Goal: Task Accomplishment & Management: Manage account settings

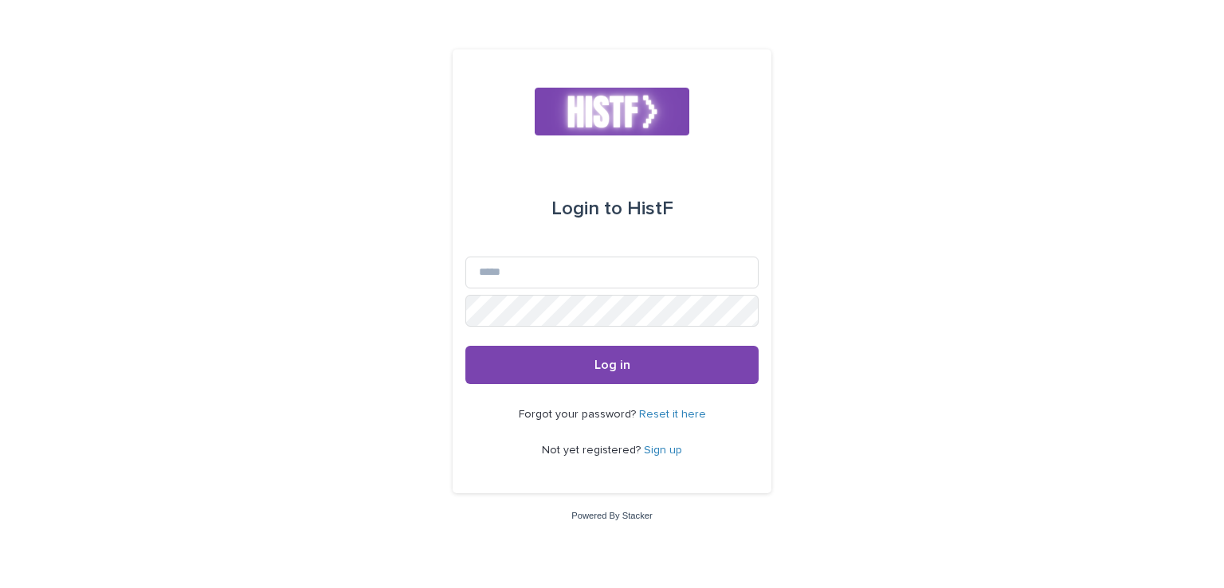
click at [915, 191] on div "Login to HistF Email Password Log in Forgot your password? Reset it here Not ye…" at bounding box center [612, 294] width 1224 height 588
click at [660, 454] on link "Sign up" at bounding box center [663, 450] width 38 height 11
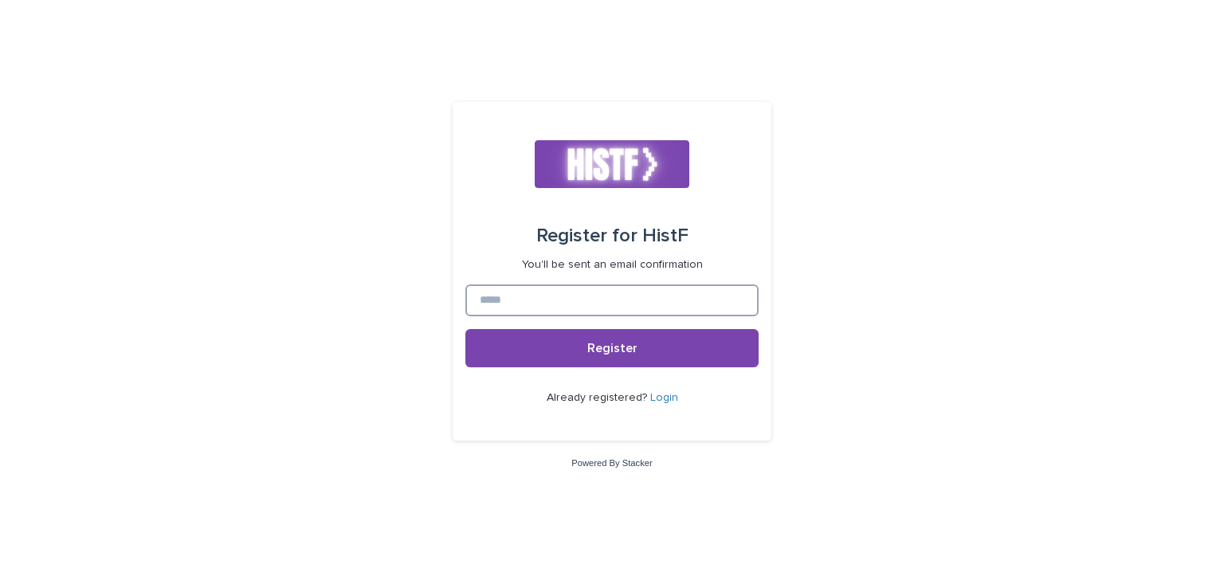
click at [651, 297] on input at bounding box center [612, 301] width 293 height 32
type input "**********"
click at [466, 329] on button "Register" at bounding box center [612, 348] width 293 height 38
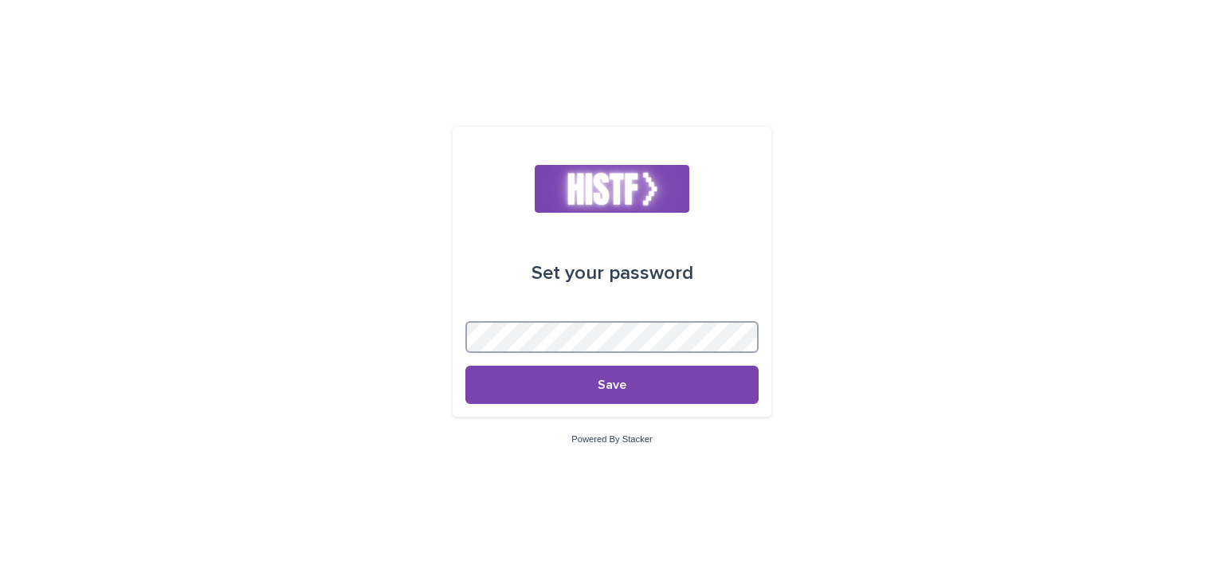
click at [466, 366] on button "Save" at bounding box center [612, 385] width 293 height 38
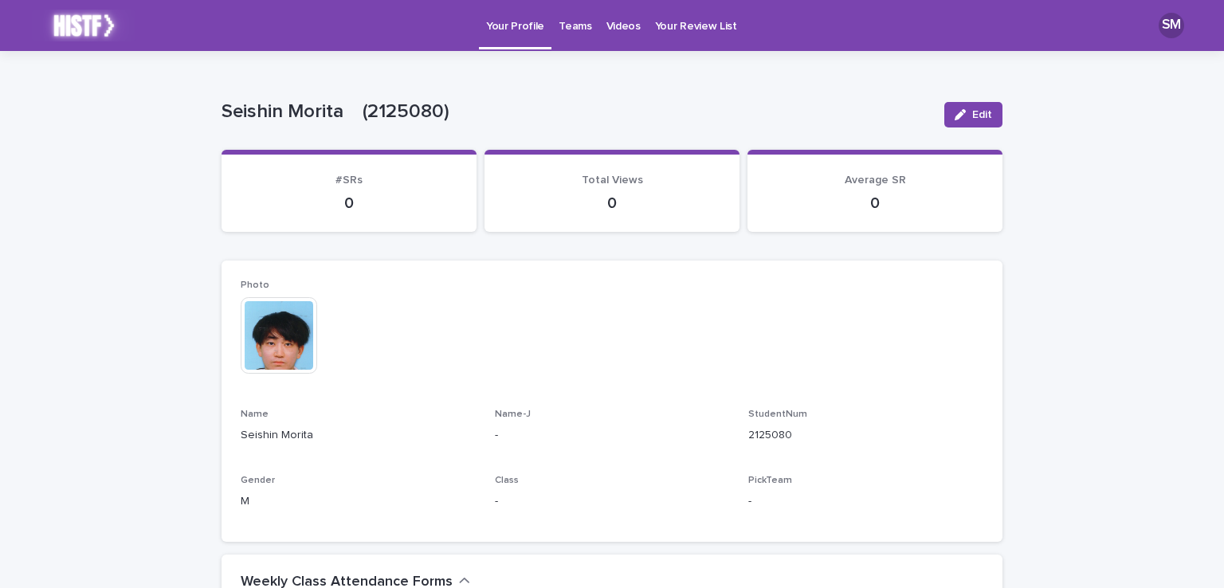
click at [583, 33] on p "Teams" at bounding box center [575, 16] width 33 height 33
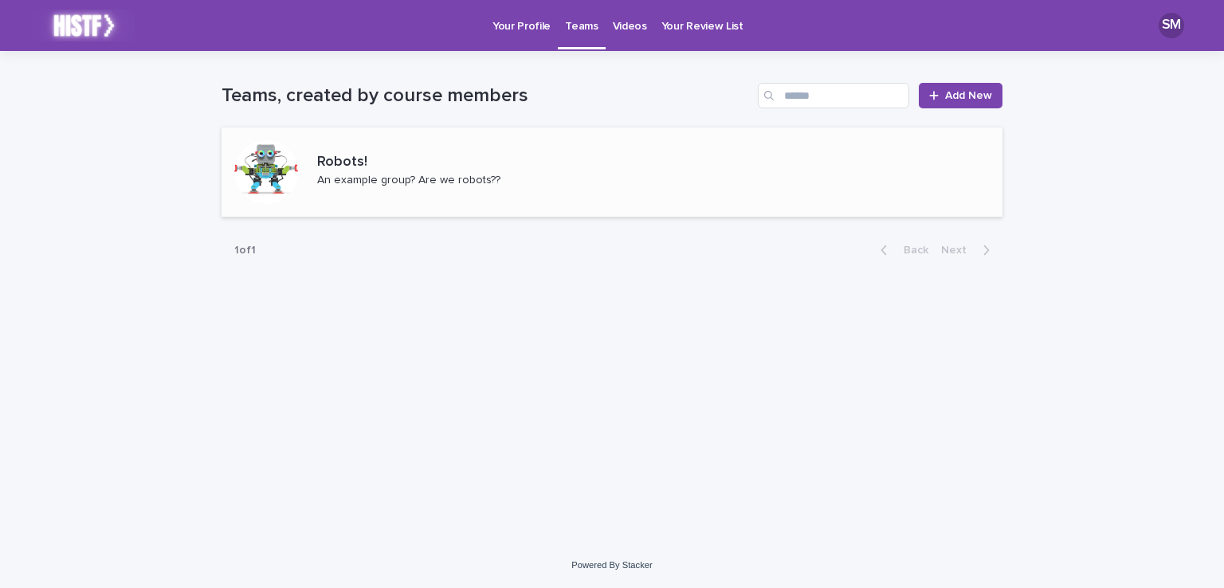
click at [336, 166] on p "Robots!" at bounding box center [434, 163] width 234 height 18
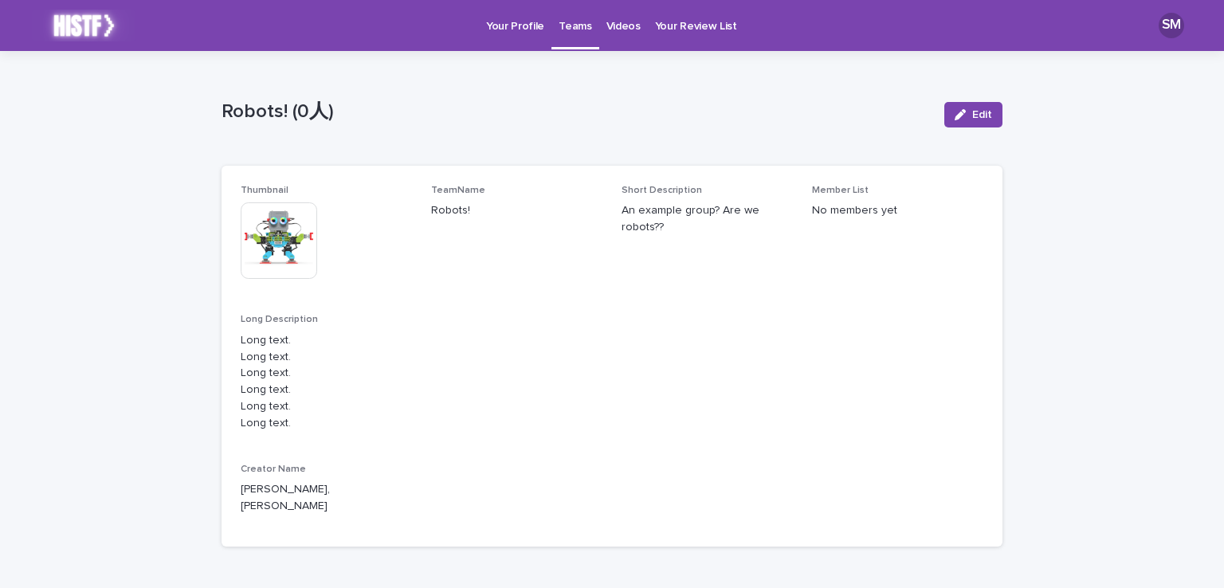
click at [623, 29] on p "Videos" at bounding box center [624, 16] width 34 height 33
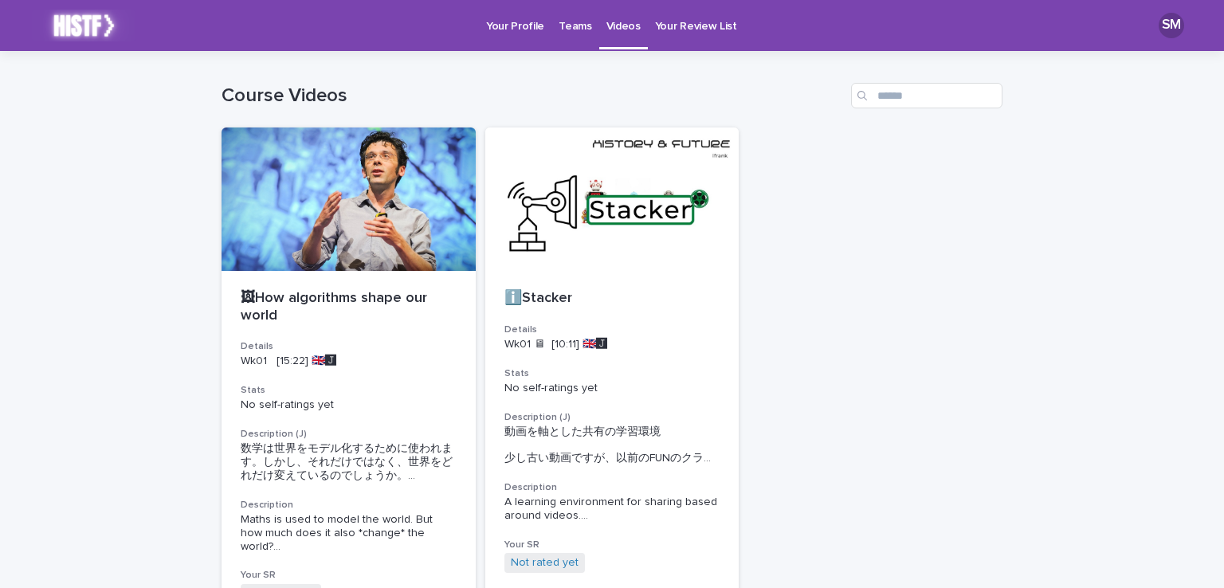
click at [530, 32] on p "Your Profile" at bounding box center [515, 16] width 58 height 33
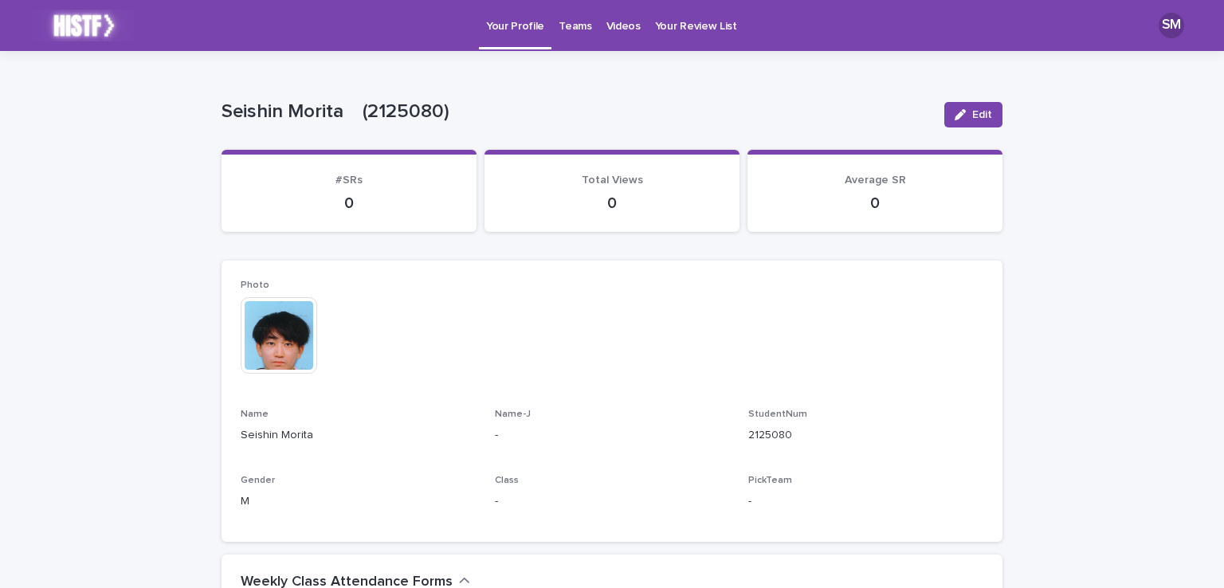
click at [584, 23] on p "Teams" at bounding box center [575, 16] width 33 height 33
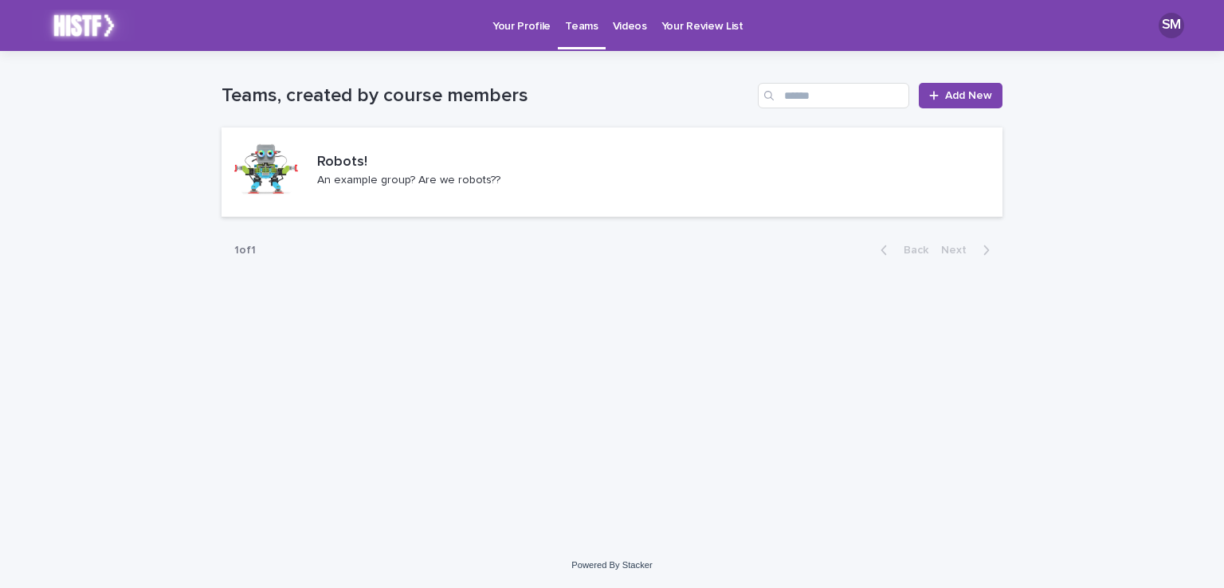
click at [628, 26] on p "Videos" at bounding box center [630, 16] width 34 height 33
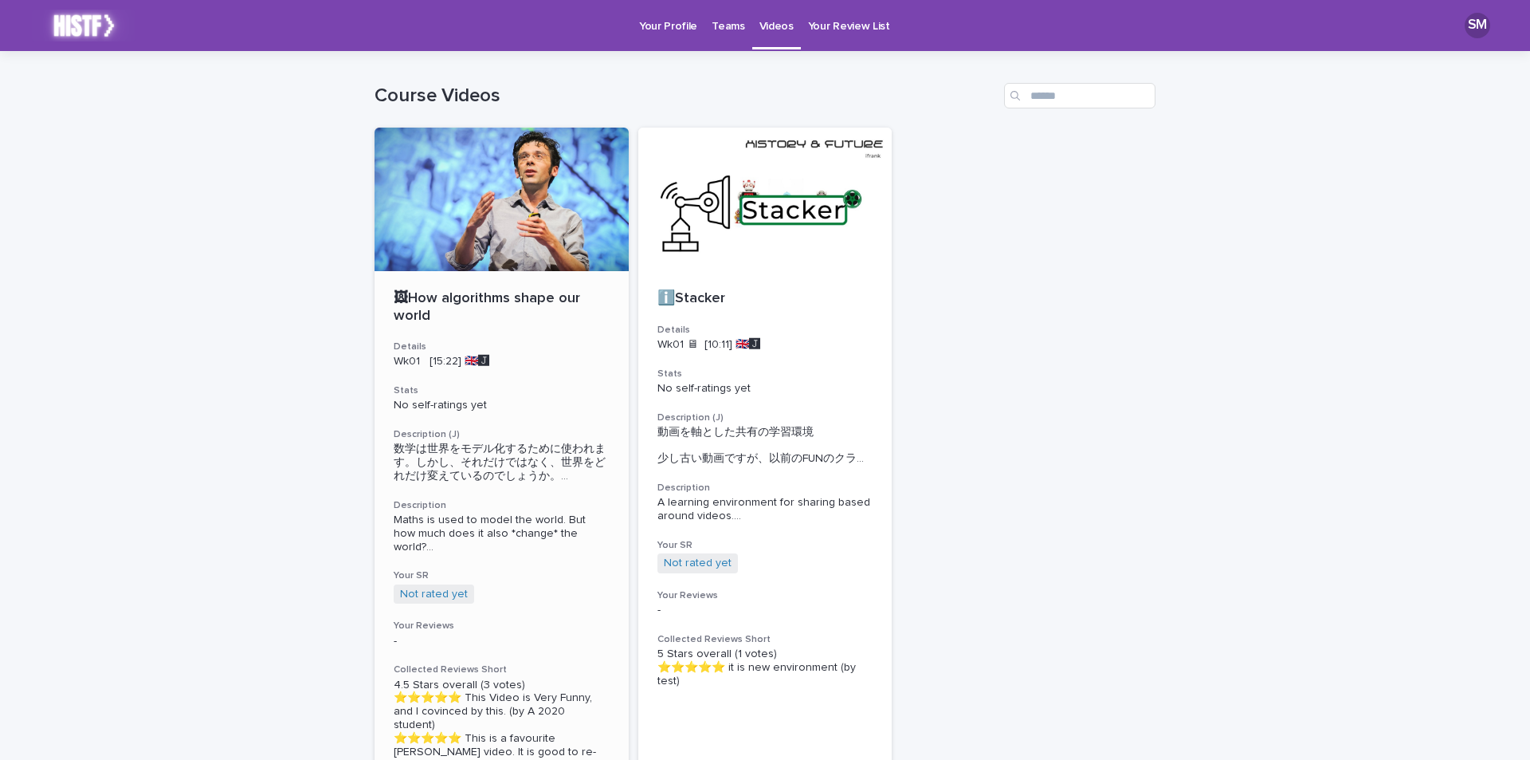
click at [670, 17] on p "Your Profile" at bounding box center [668, 16] width 58 height 33
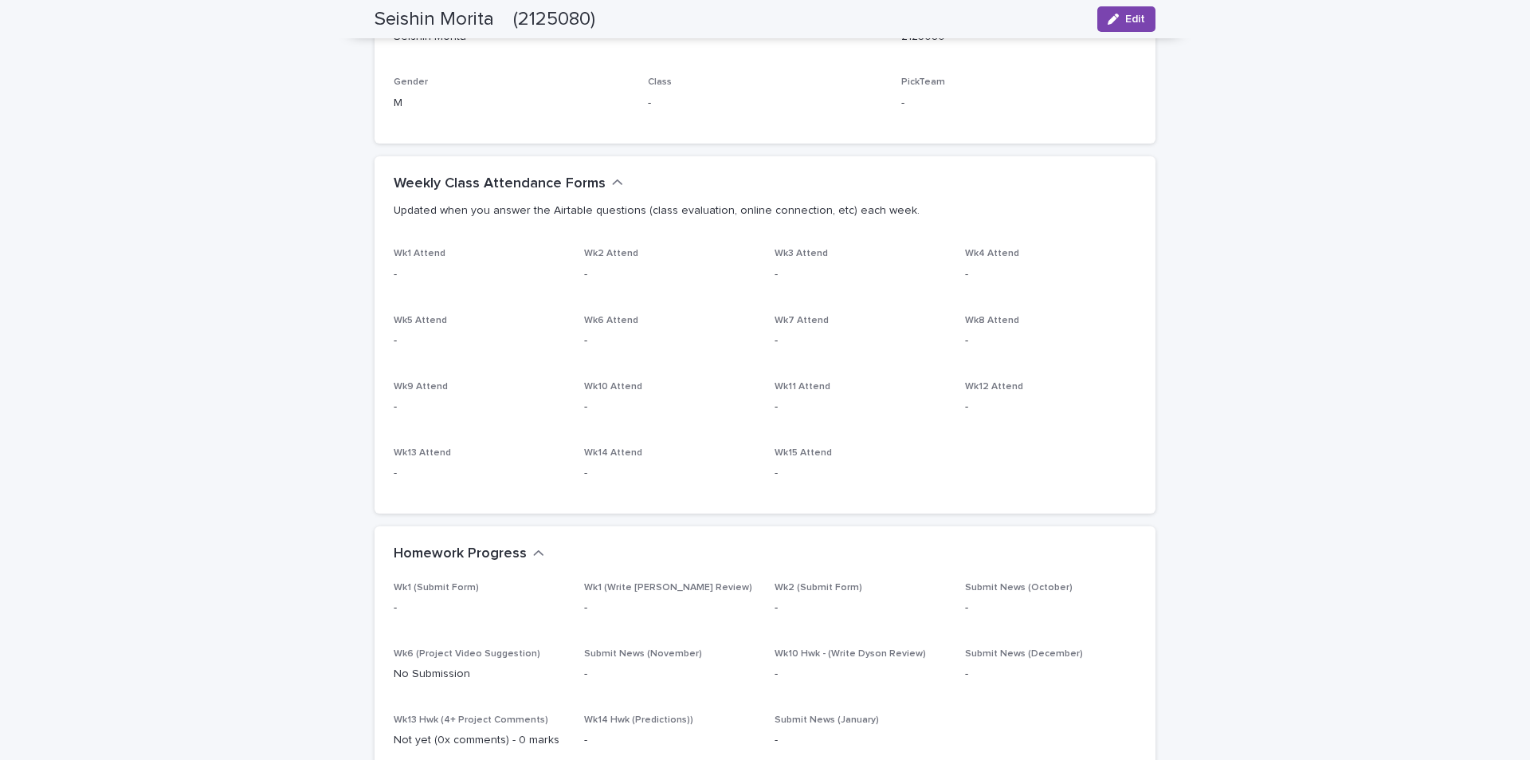
scroll to position [681, 0]
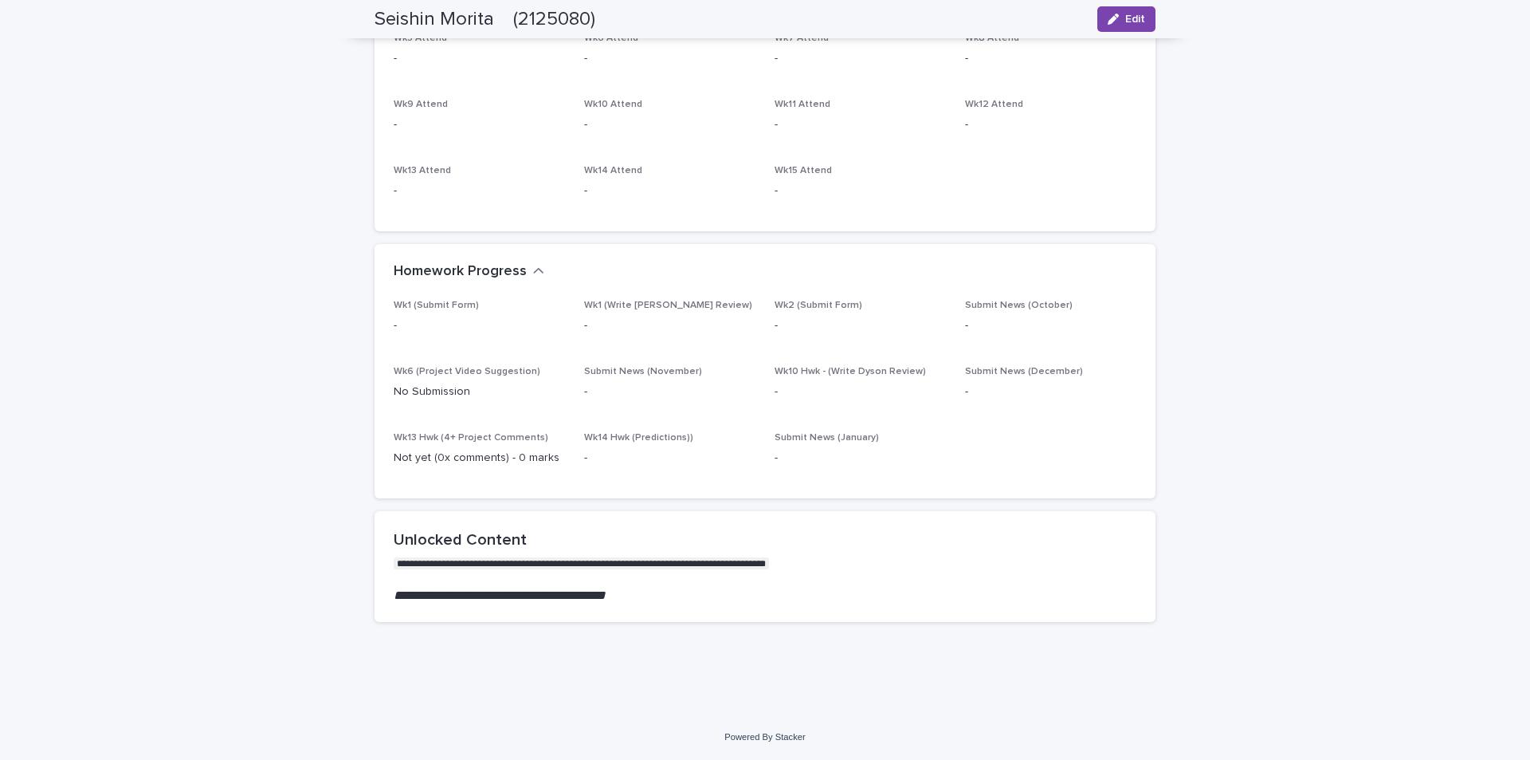
click at [434, 310] on p "Wk1 (Submit Form)" at bounding box center [479, 305] width 171 height 11
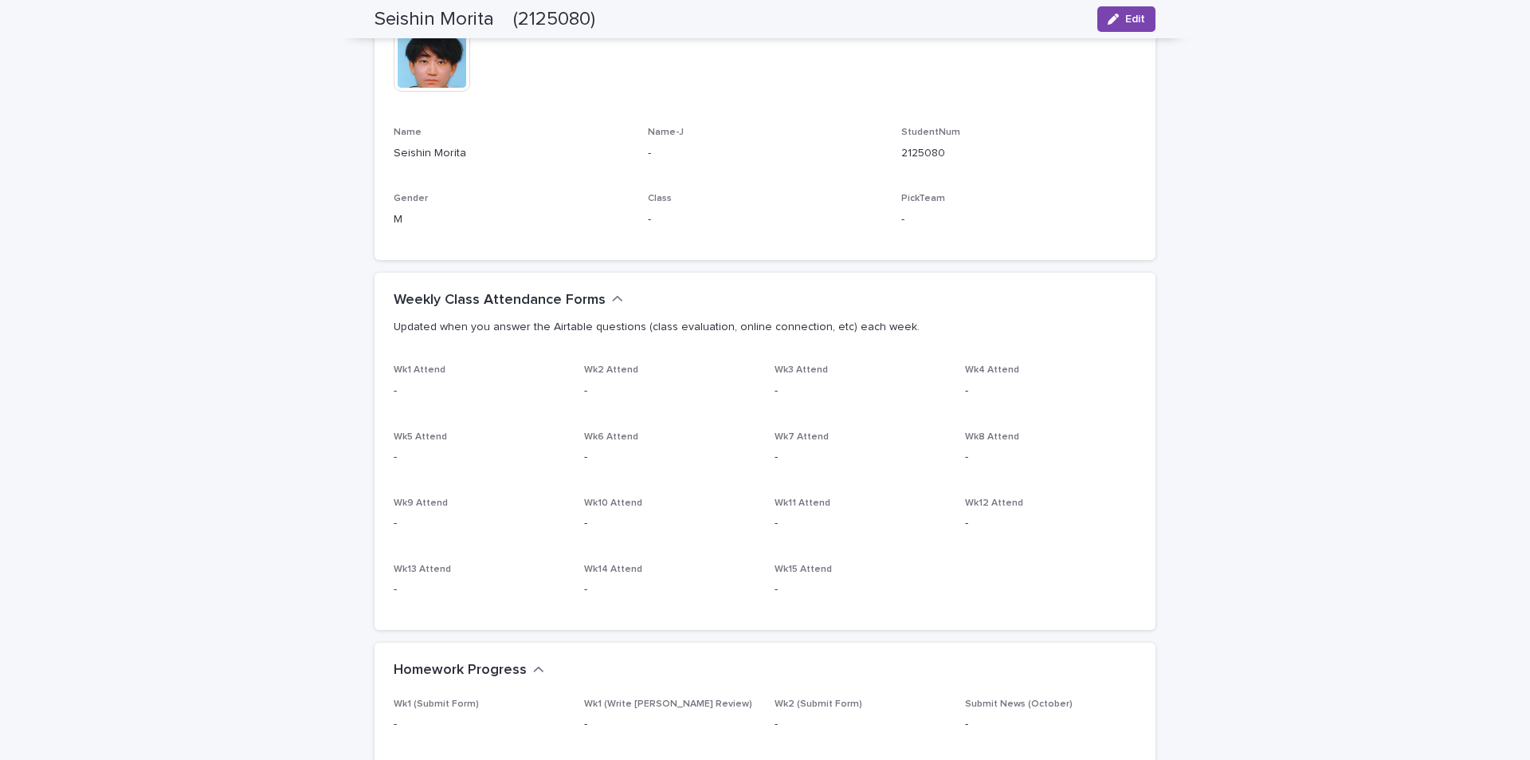
scroll to position [0, 0]
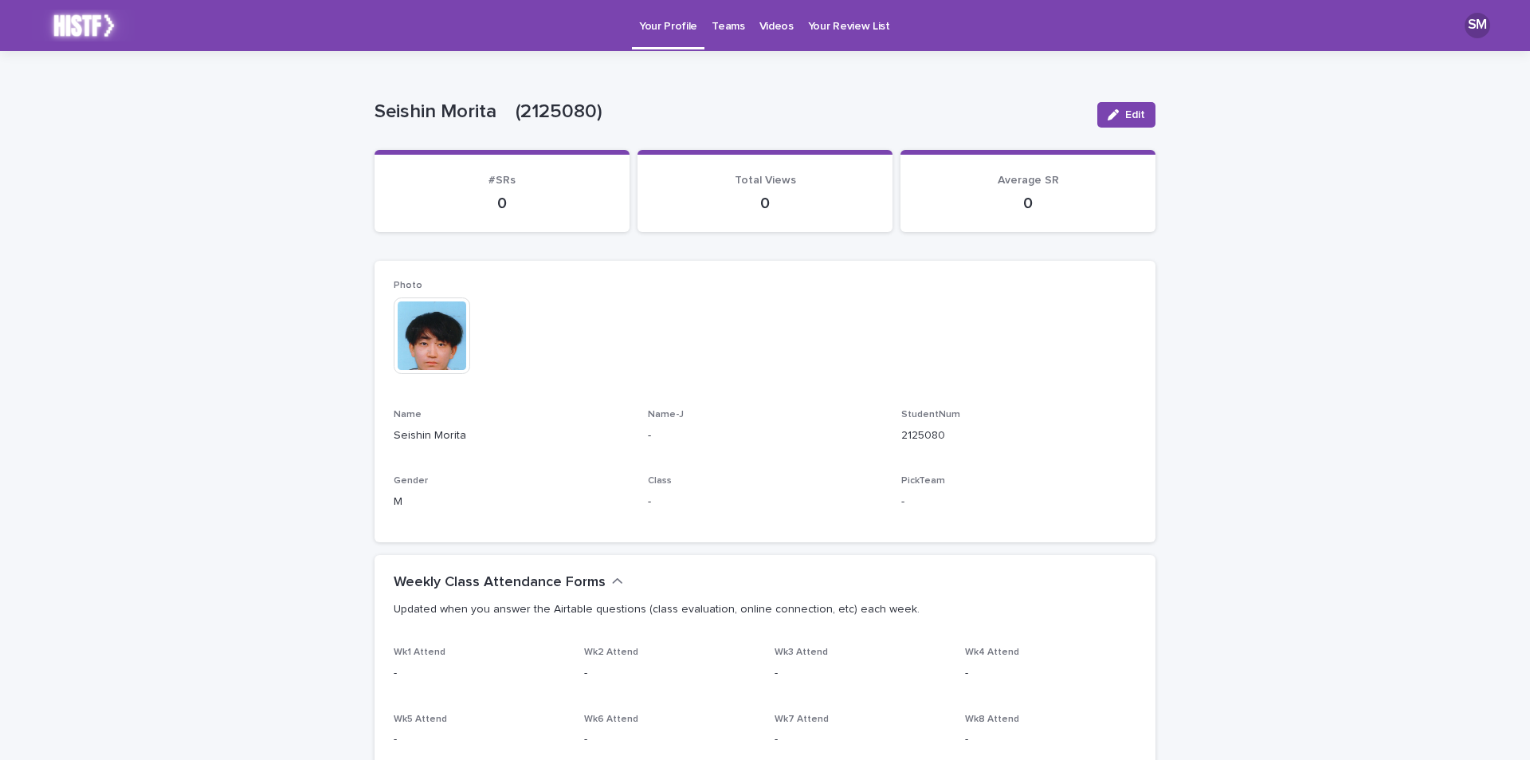
click at [812, 30] on p "Your Review List" at bounding box center [849, 16] width 82 height 33
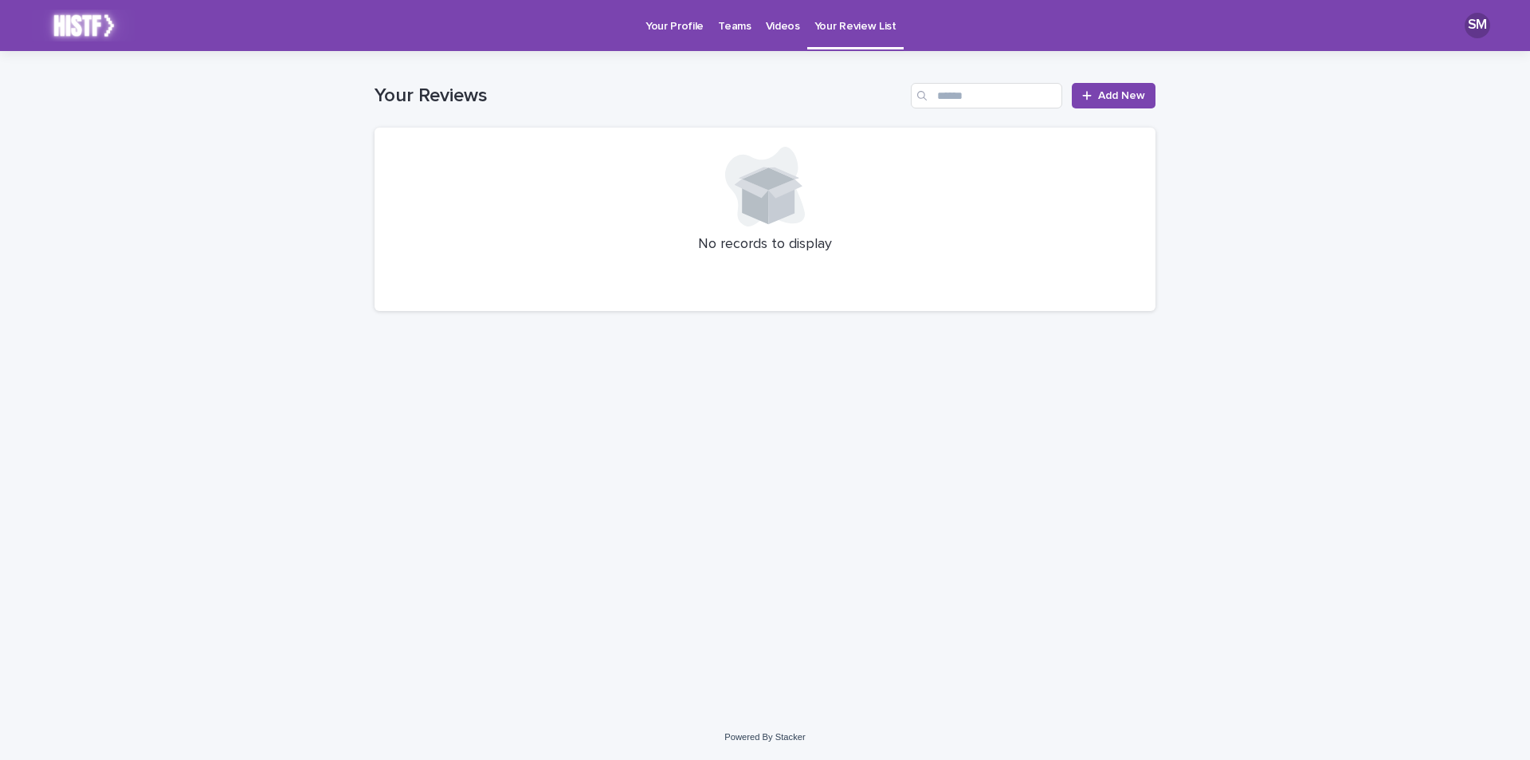
click at [674, 16] on p "Your Profile" at bounding box center [675, 16] width 58 height 33
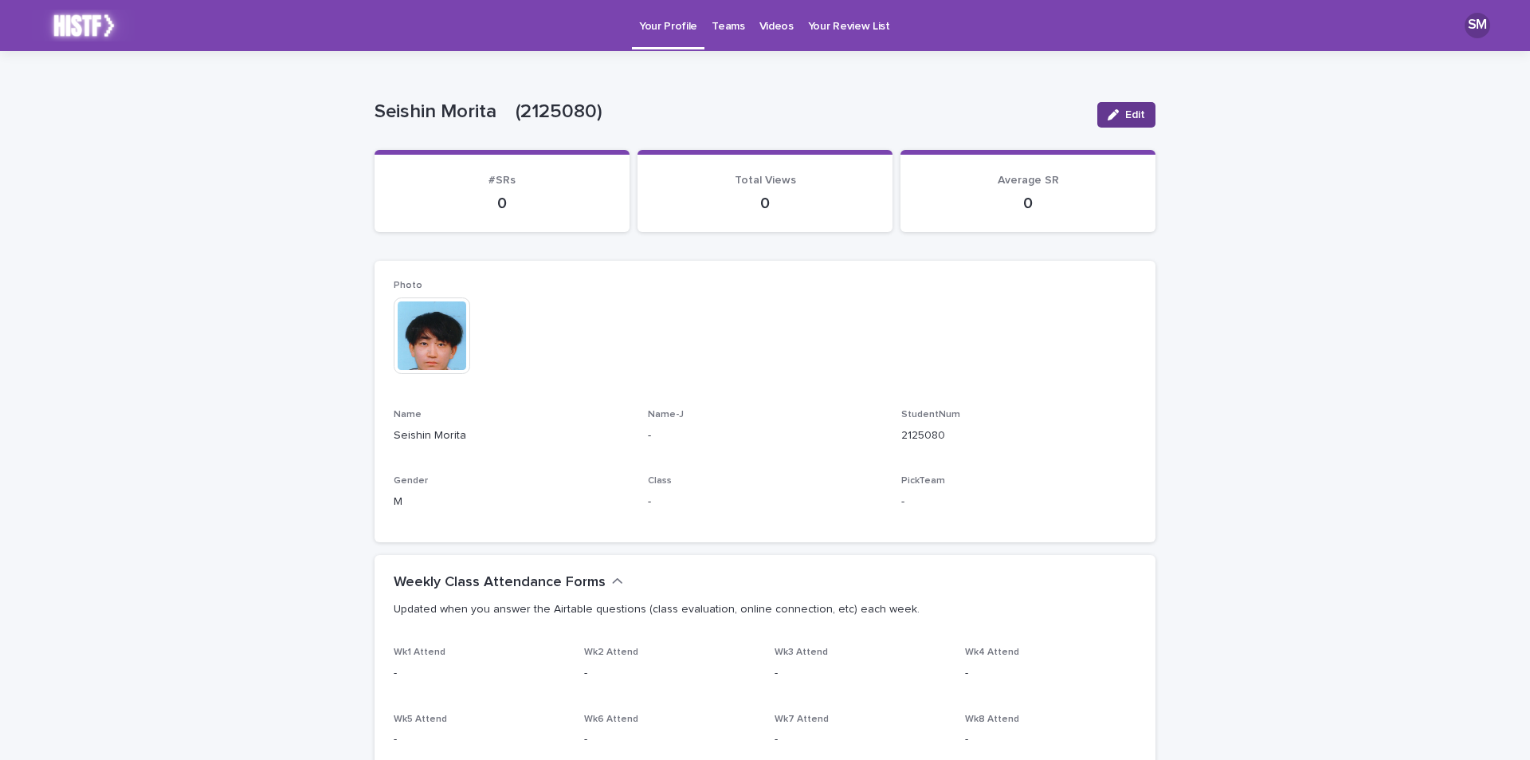
click at [1112, 110] on icon "button" at bounding box center [1113, 114] width 11 height 11
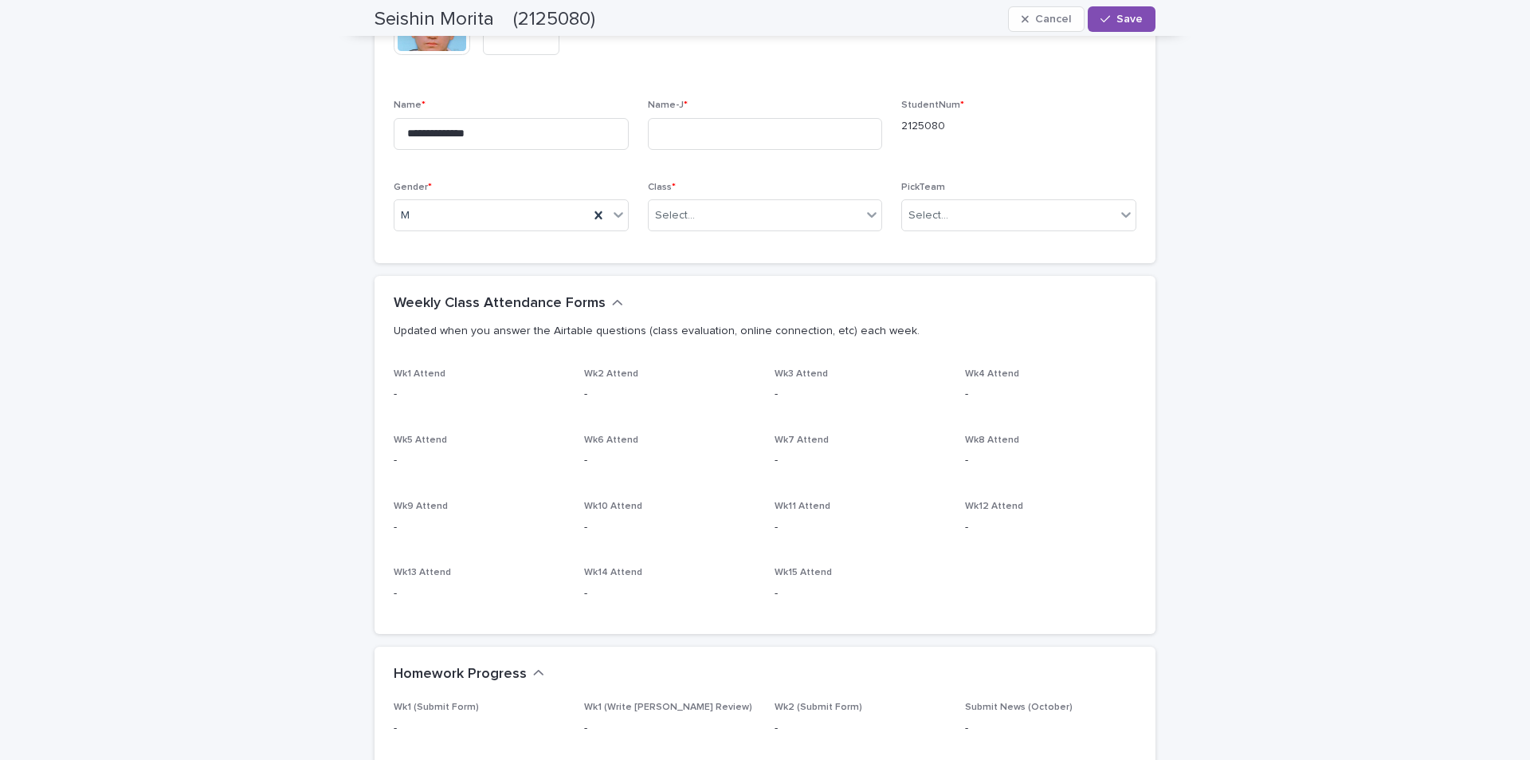
scroll to position [478, 0]
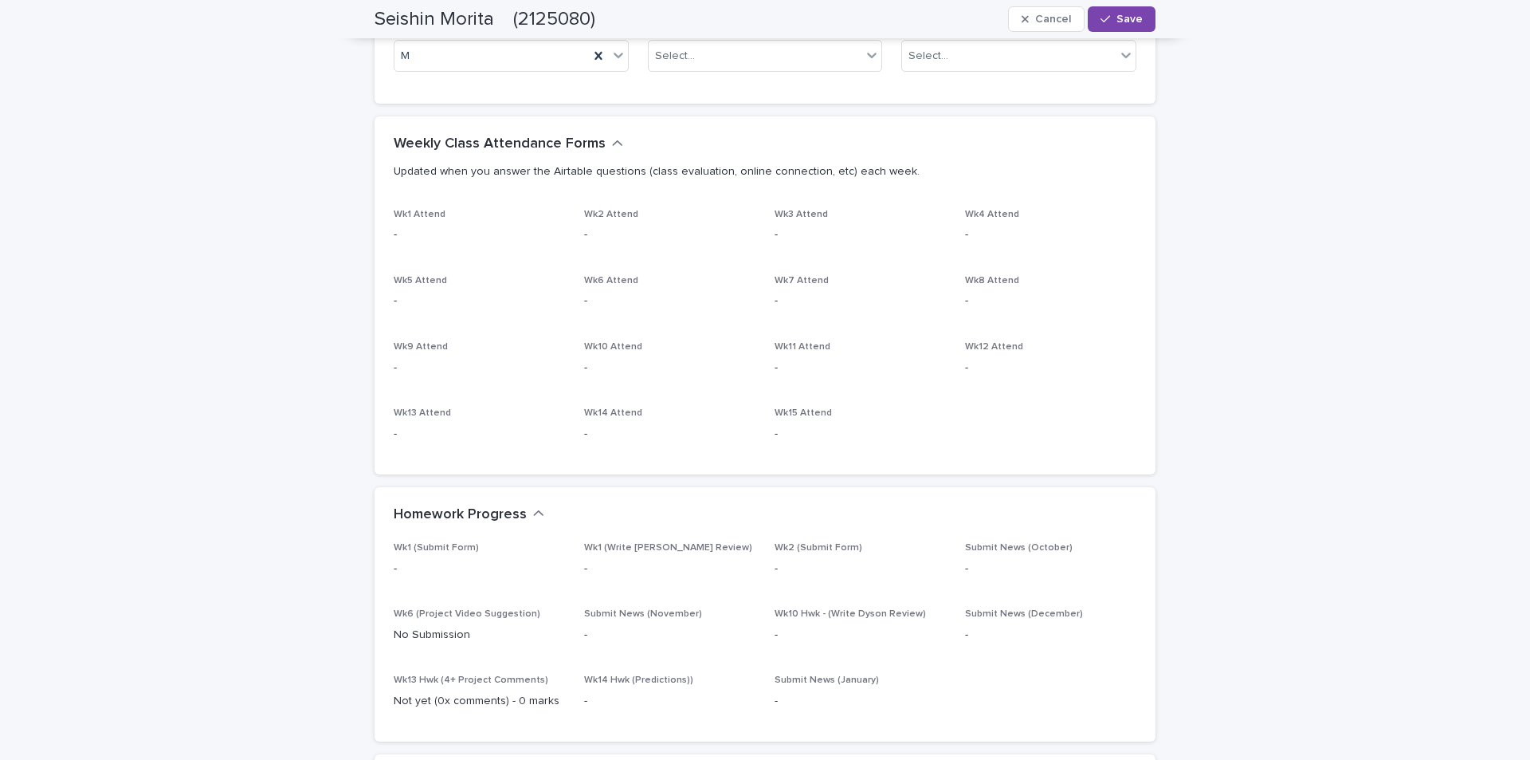
click at [435, 242] on p "-" at bounding box center [479, 234] width 171 height 17
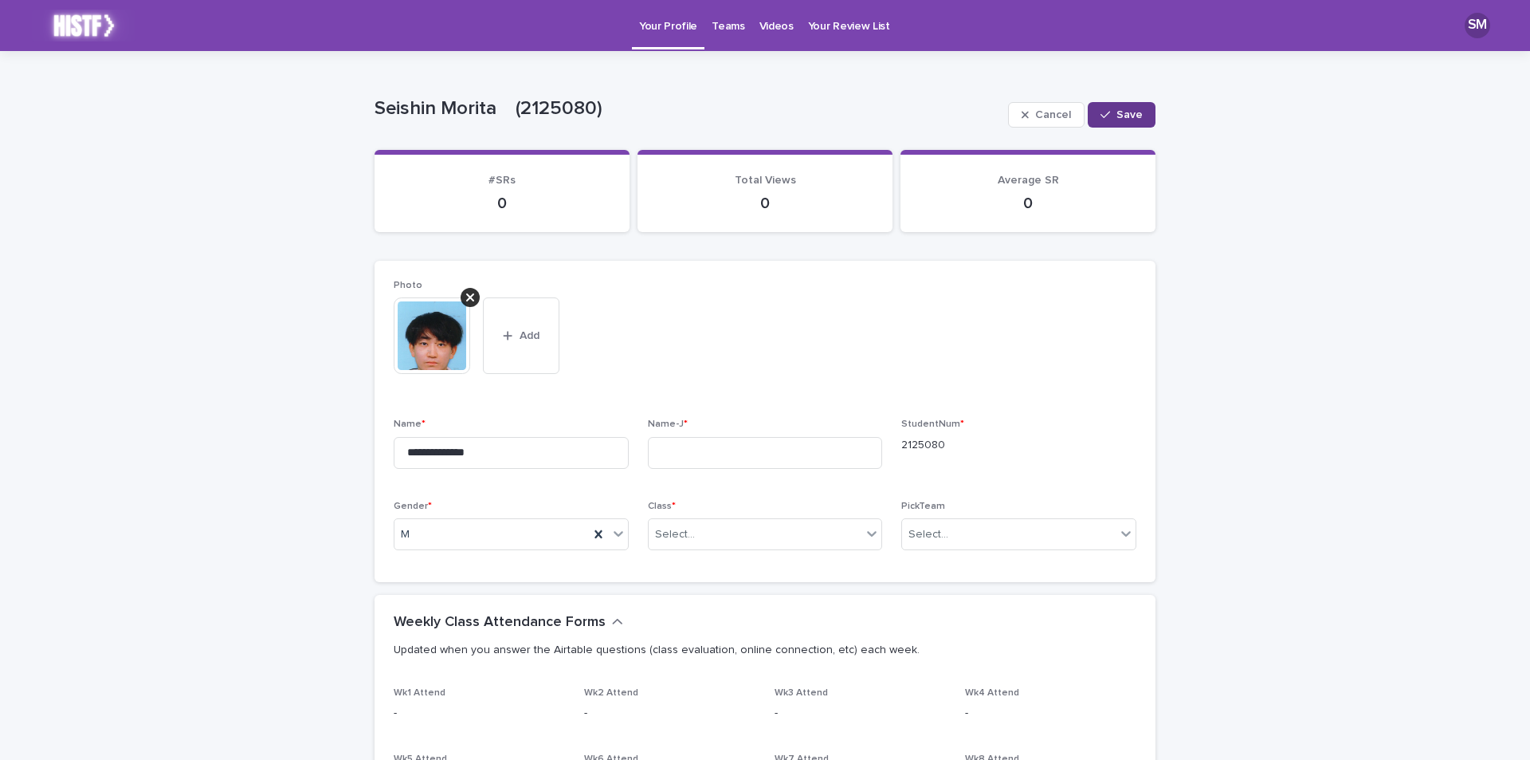
click at [1111, 103] on button "Save" at bounding box center [1122, 115] width 68 height 26
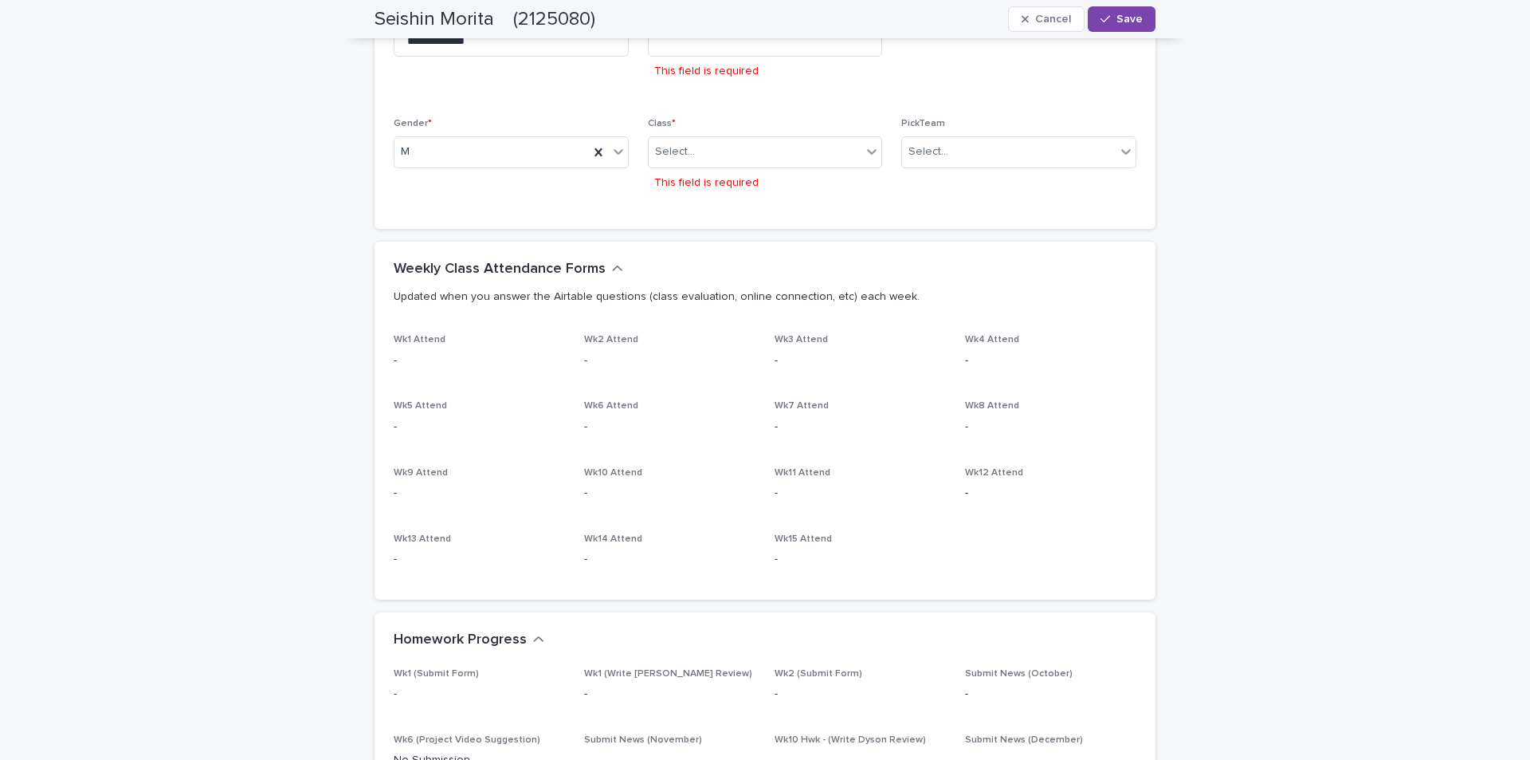
scroll to position [26, 0]
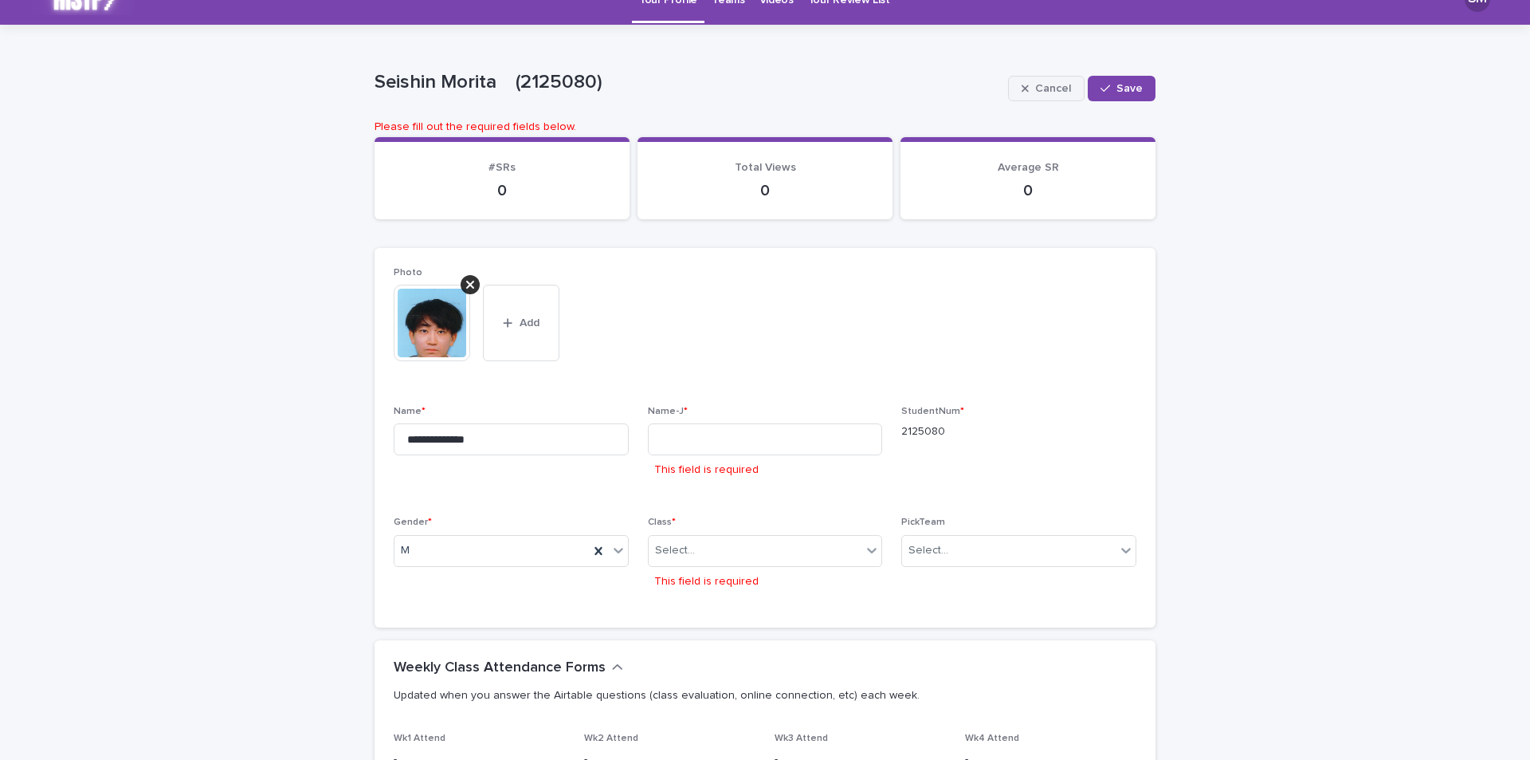
click at [1048, 96] on button "Cancel" at bounding box center [1046, 89] width 77 height 26
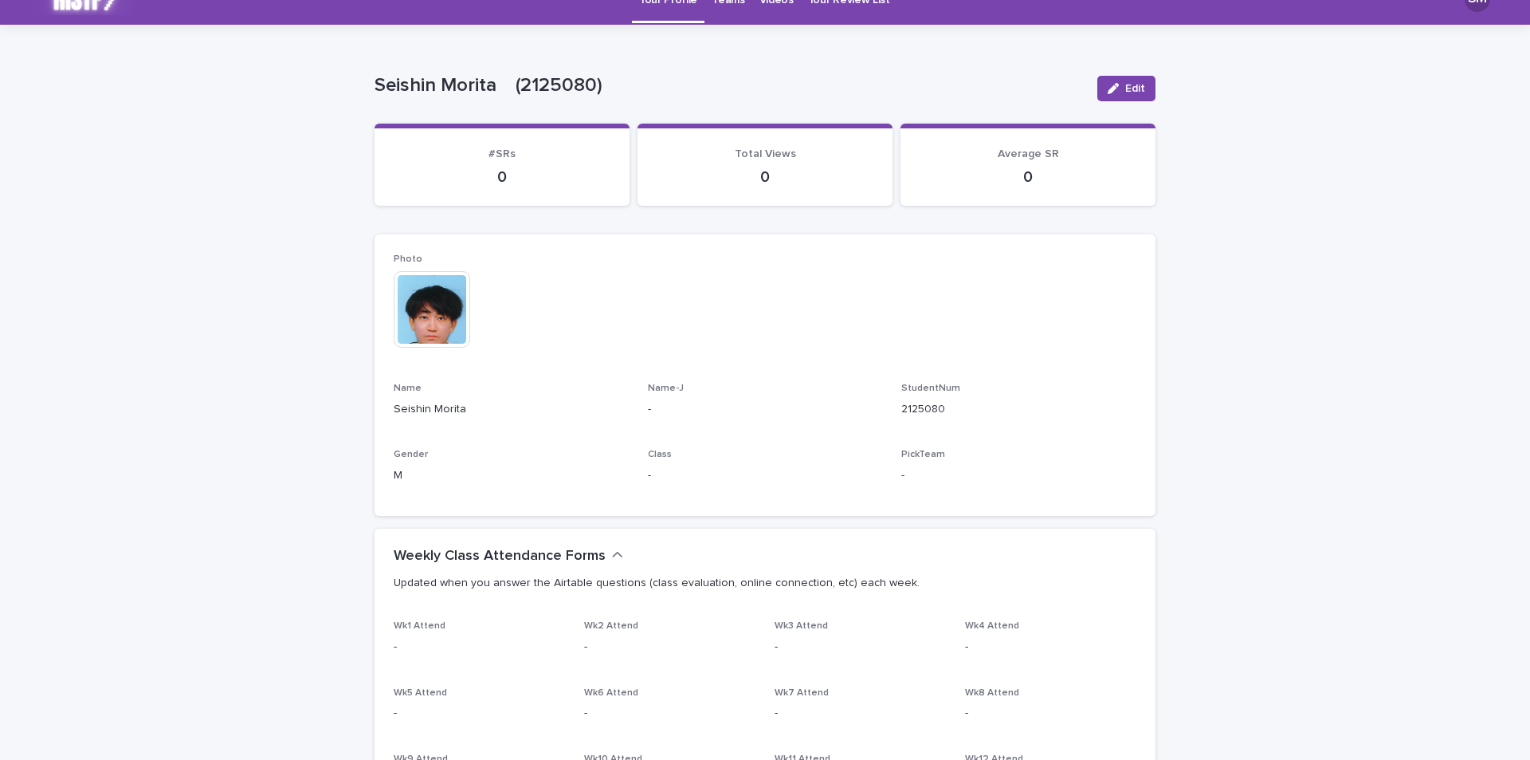
scroll to position [0, 0]
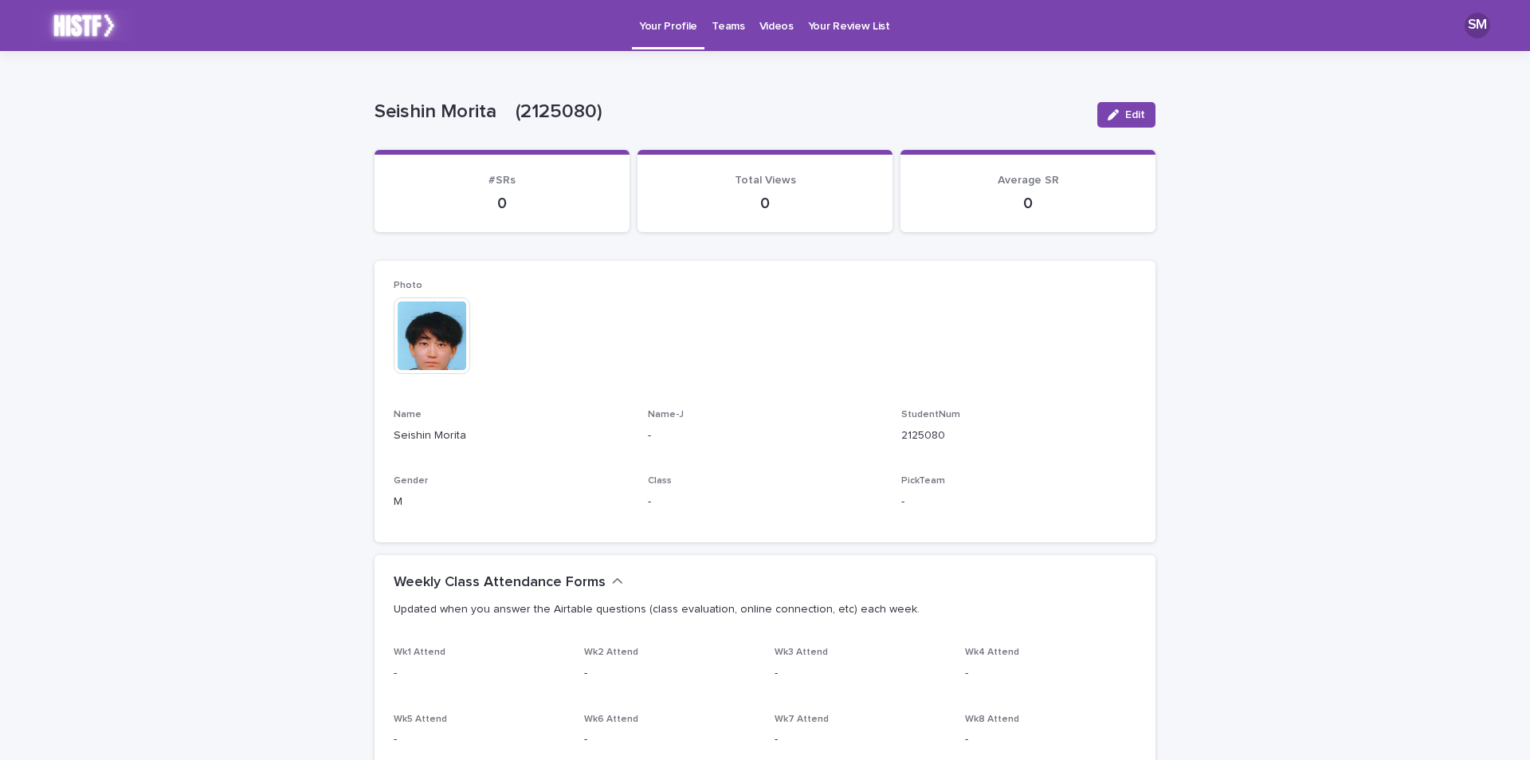
click at [760, 33] on p "Videos" at bounding box center [777, 16] width 34 height 33
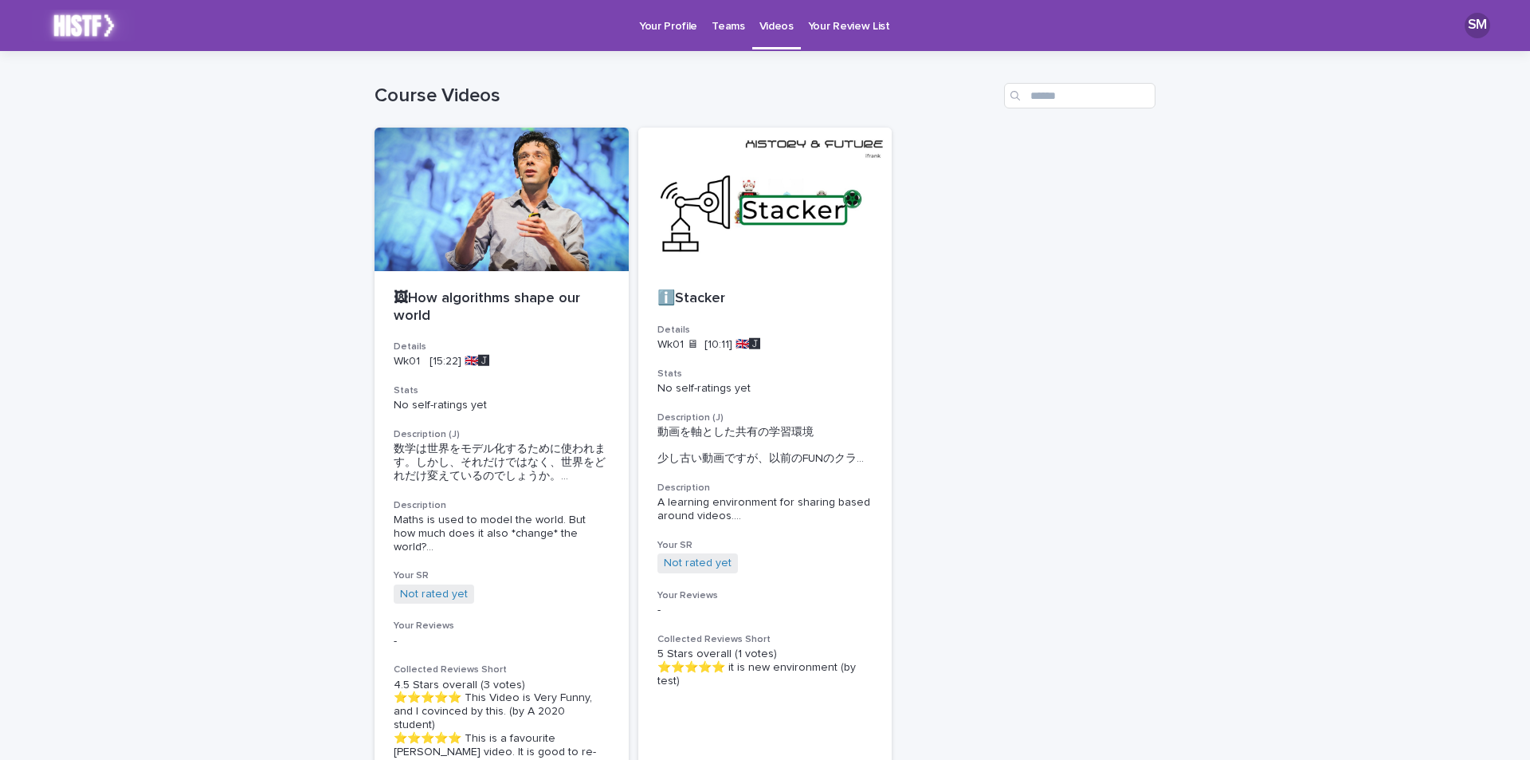
click at [837, 26] on p "Your Review List" at bounding box center [849, 16] width 82 height 33
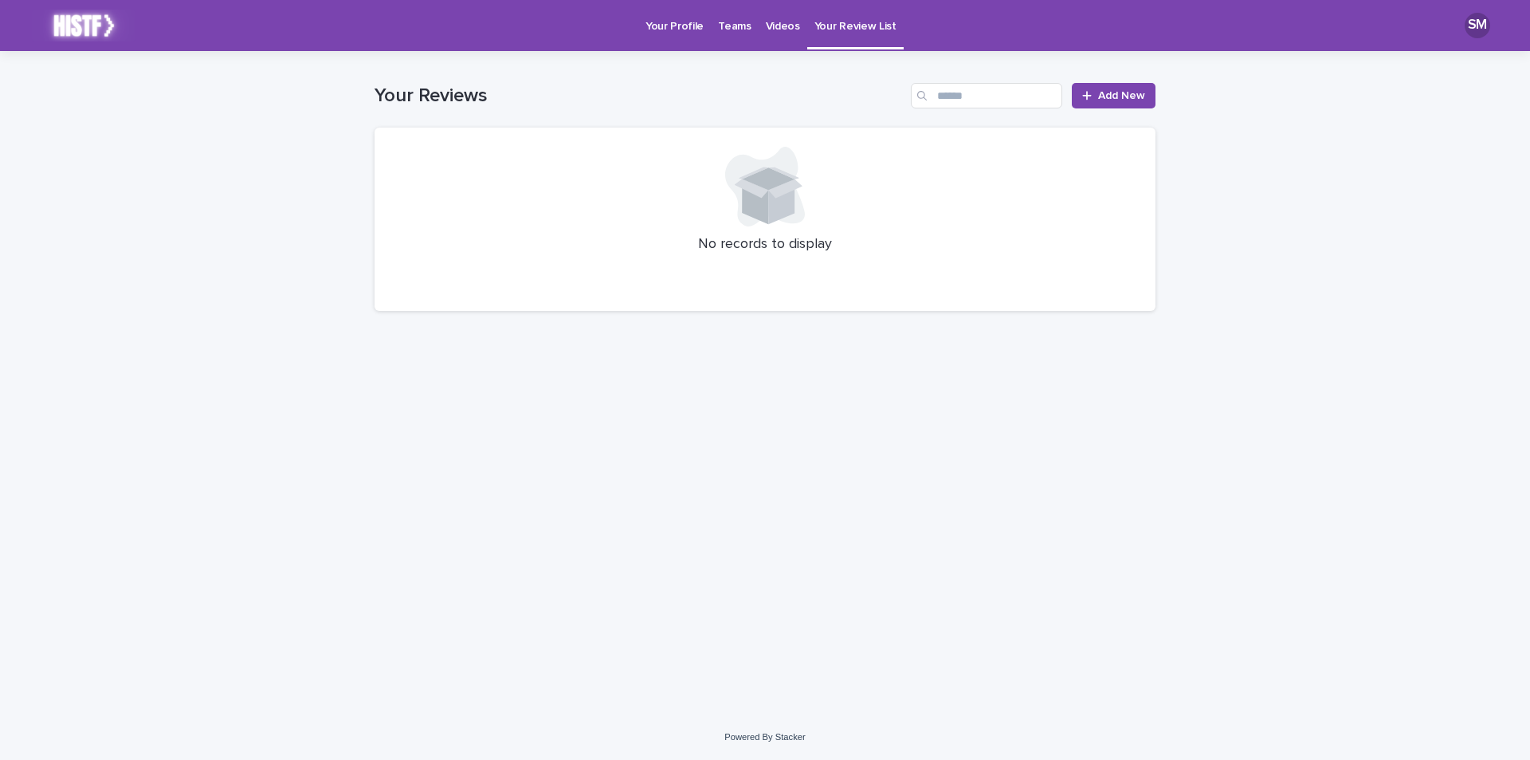
click at [712, 28] on div "Teams" at bounding box center [734, 16] width 47 height 33
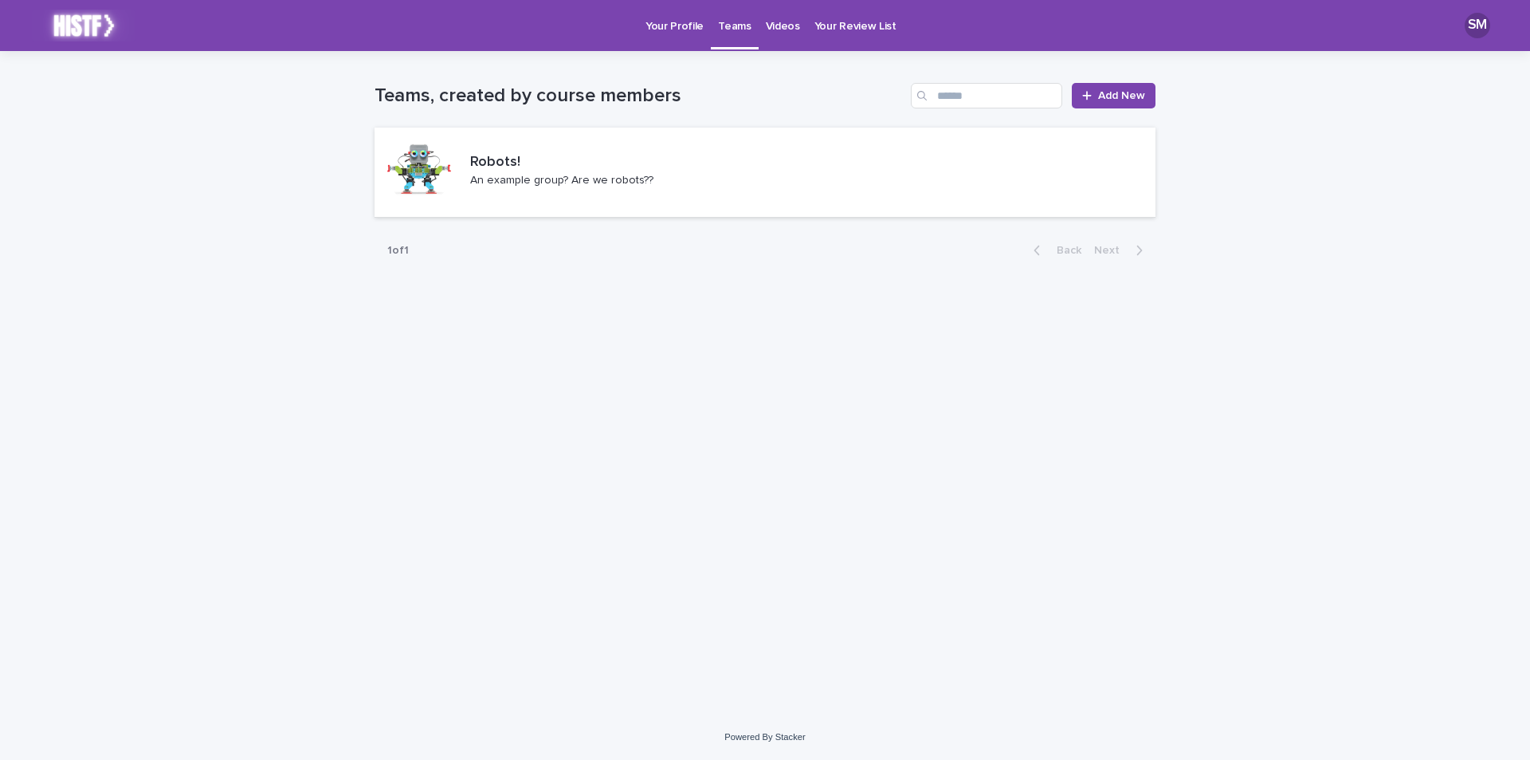
click at [668, 26] on p "Your Profile" at bounding box center [675, 16] width 58 height 33
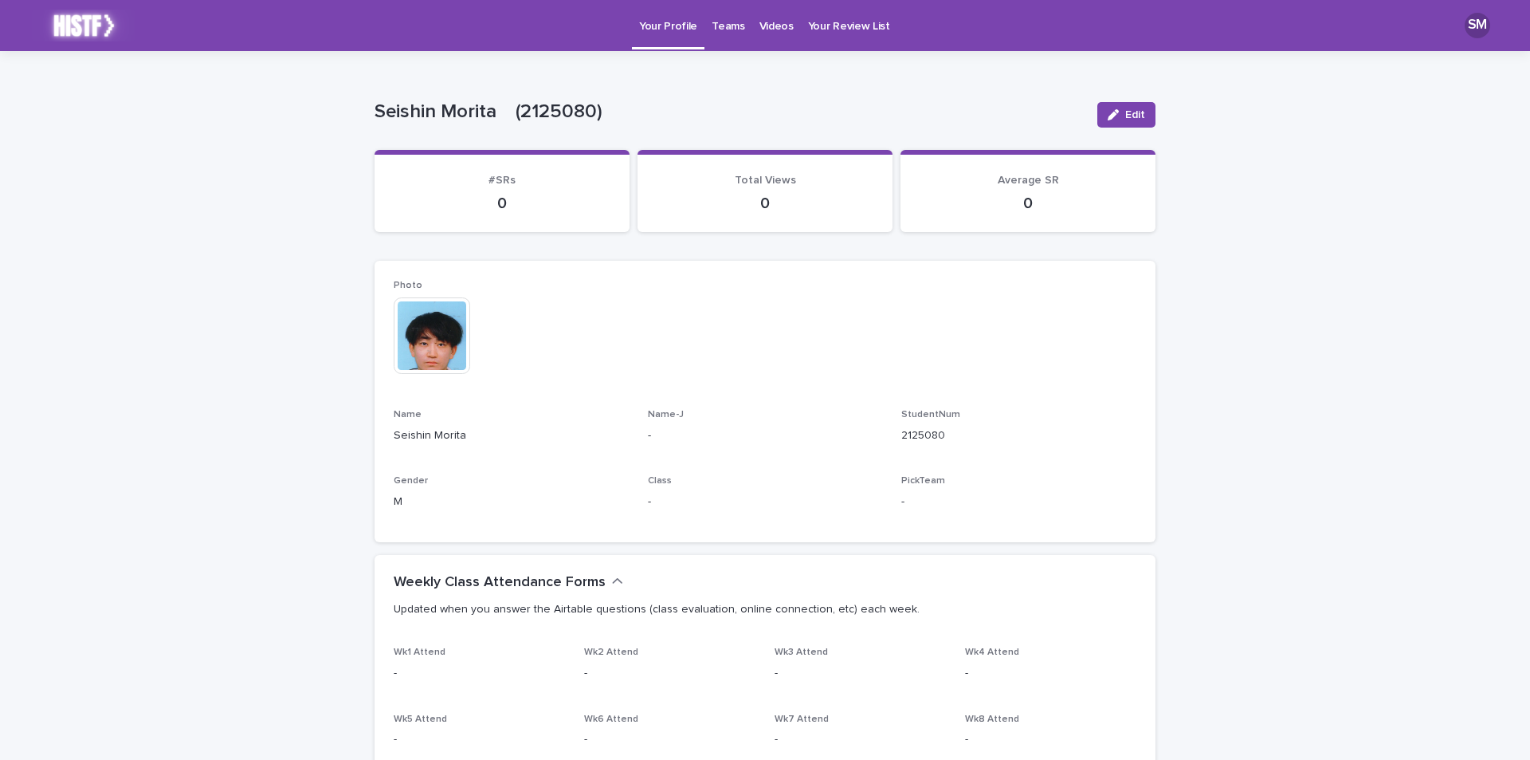
click at [730, 26] on p "Teams" at bounding box center [728, 16] width 33 height 33
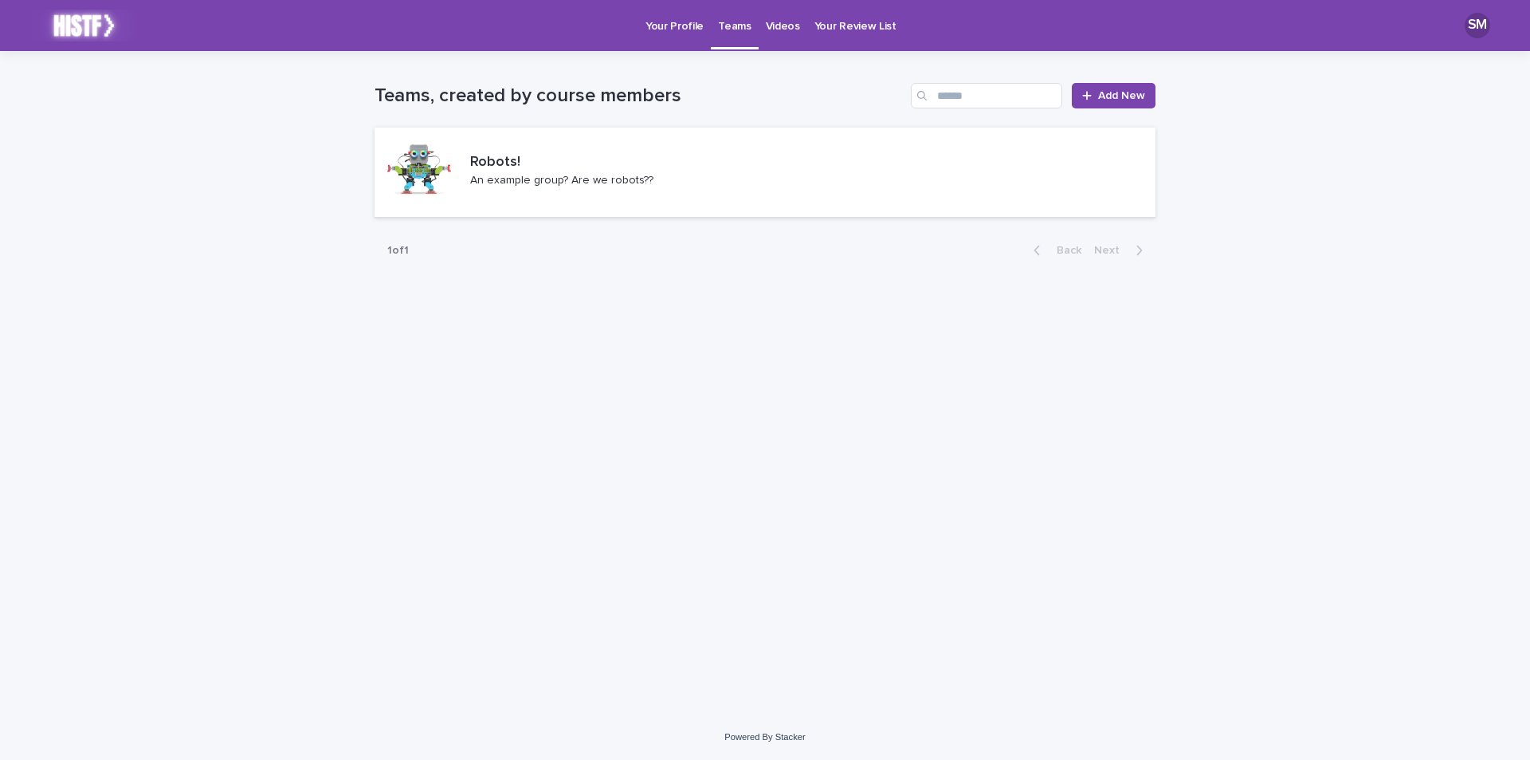
click at [776, 22] on p "Videos" at bounding box center [783, 16] width 34 height 33
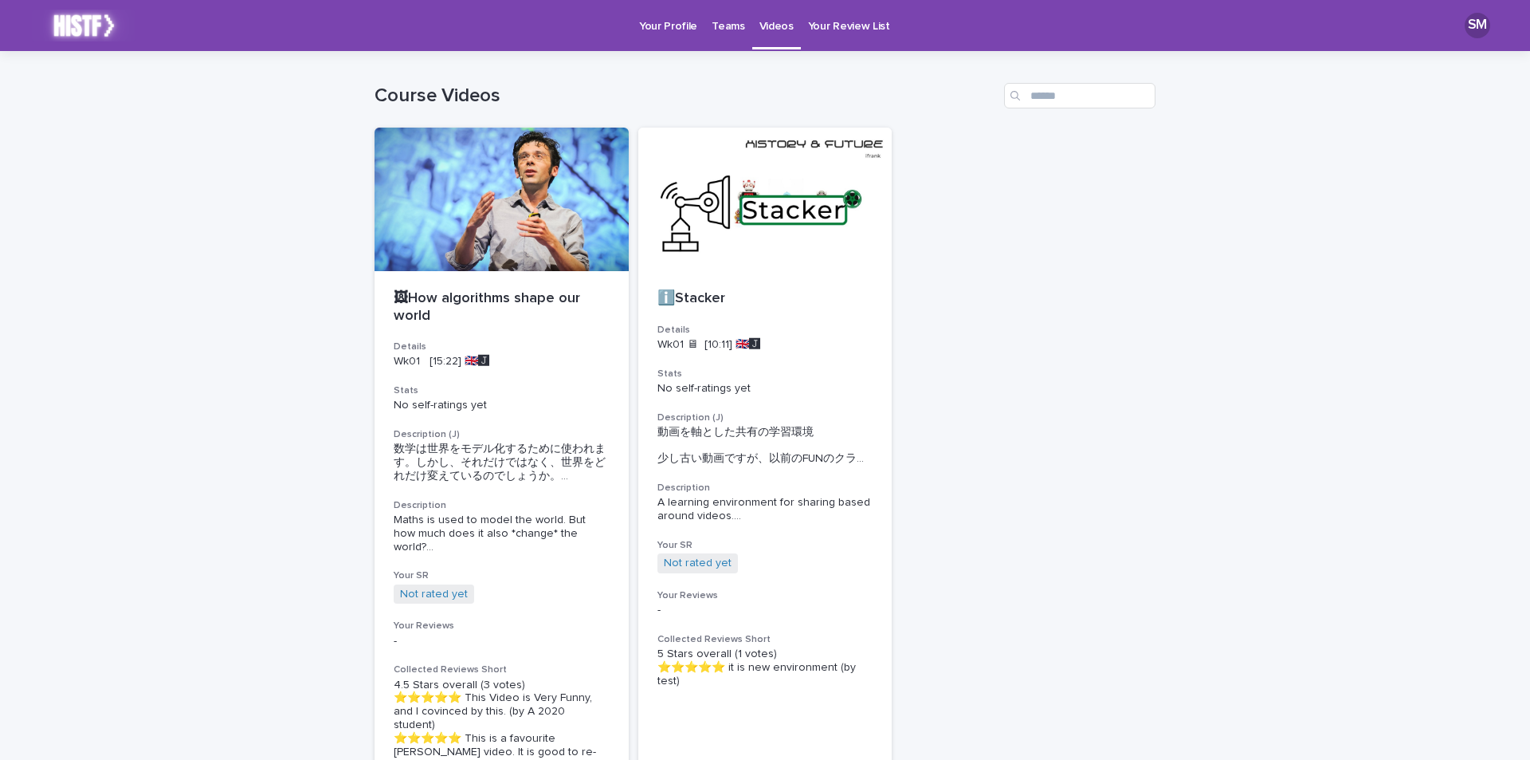
click at [843, 34] on link "Your Review List" at bounding box center [849, 24] width 96 height 49
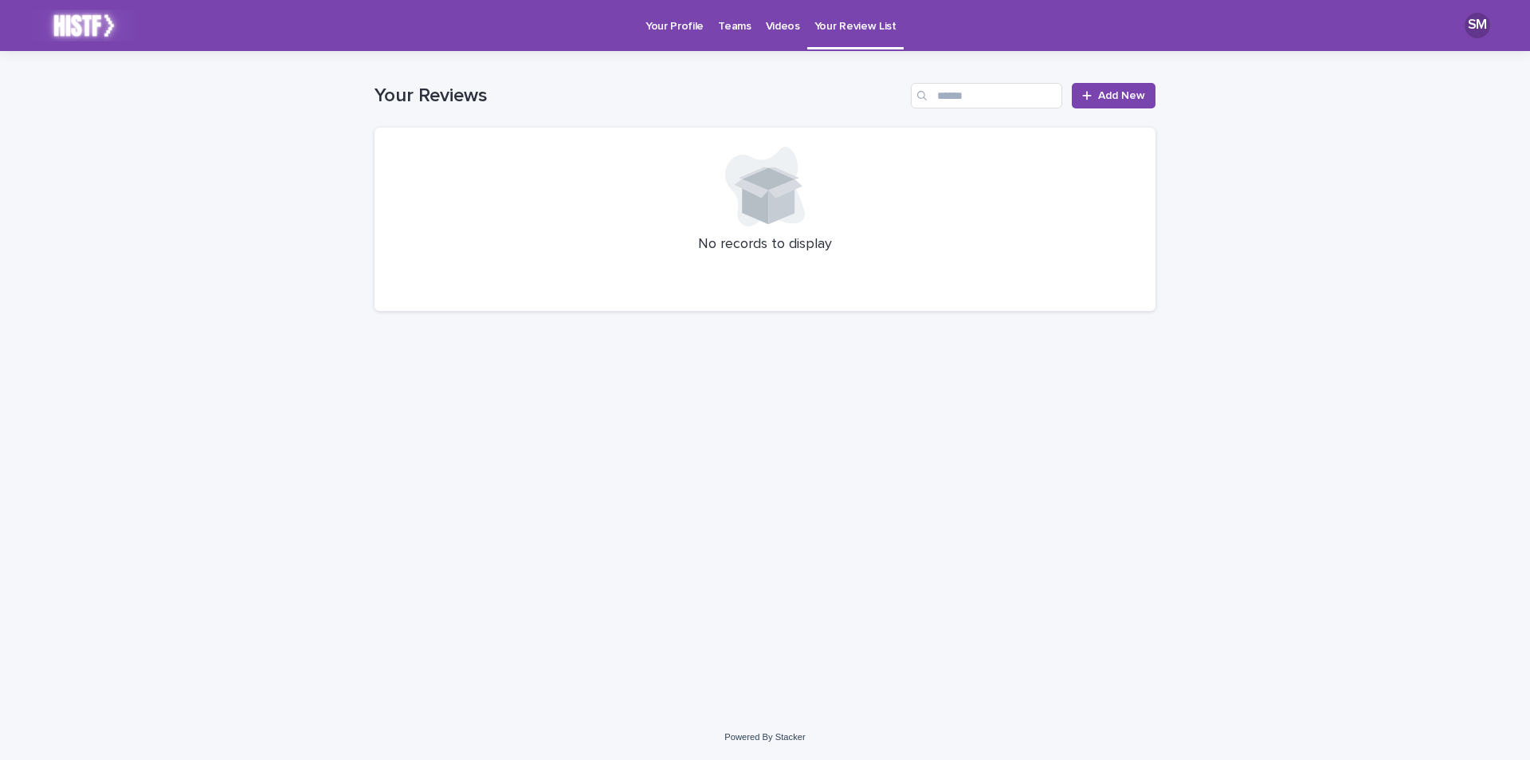
click at [281, 281] on div "Loading... Saving… Loading... Saving… Your Reviews Add New No records to display" at bounding box center [765, 382] width 1530 height 663
